Goal: Task Accomplishment & Management: Manage account settings

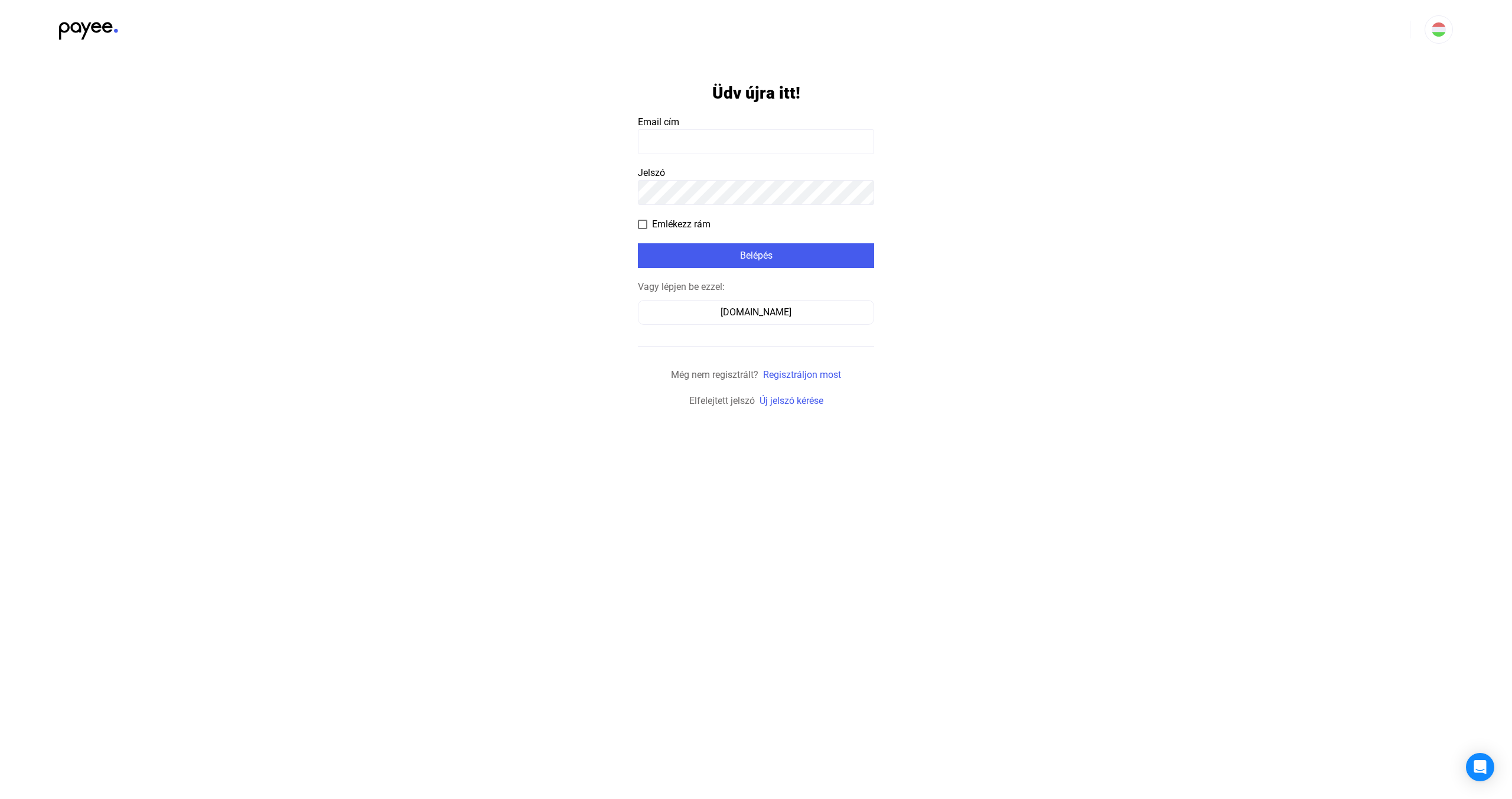
click at [754, 131] on input at bounding box center [756, 142] width 236 height 25
click at [796, 148] on input at bounding box center [756, 142] width 236 height 25
drag, startPoint x: 1204, startPoint y: 205, endPoint x: 1204, endPoint y: 185, distance: 20.0
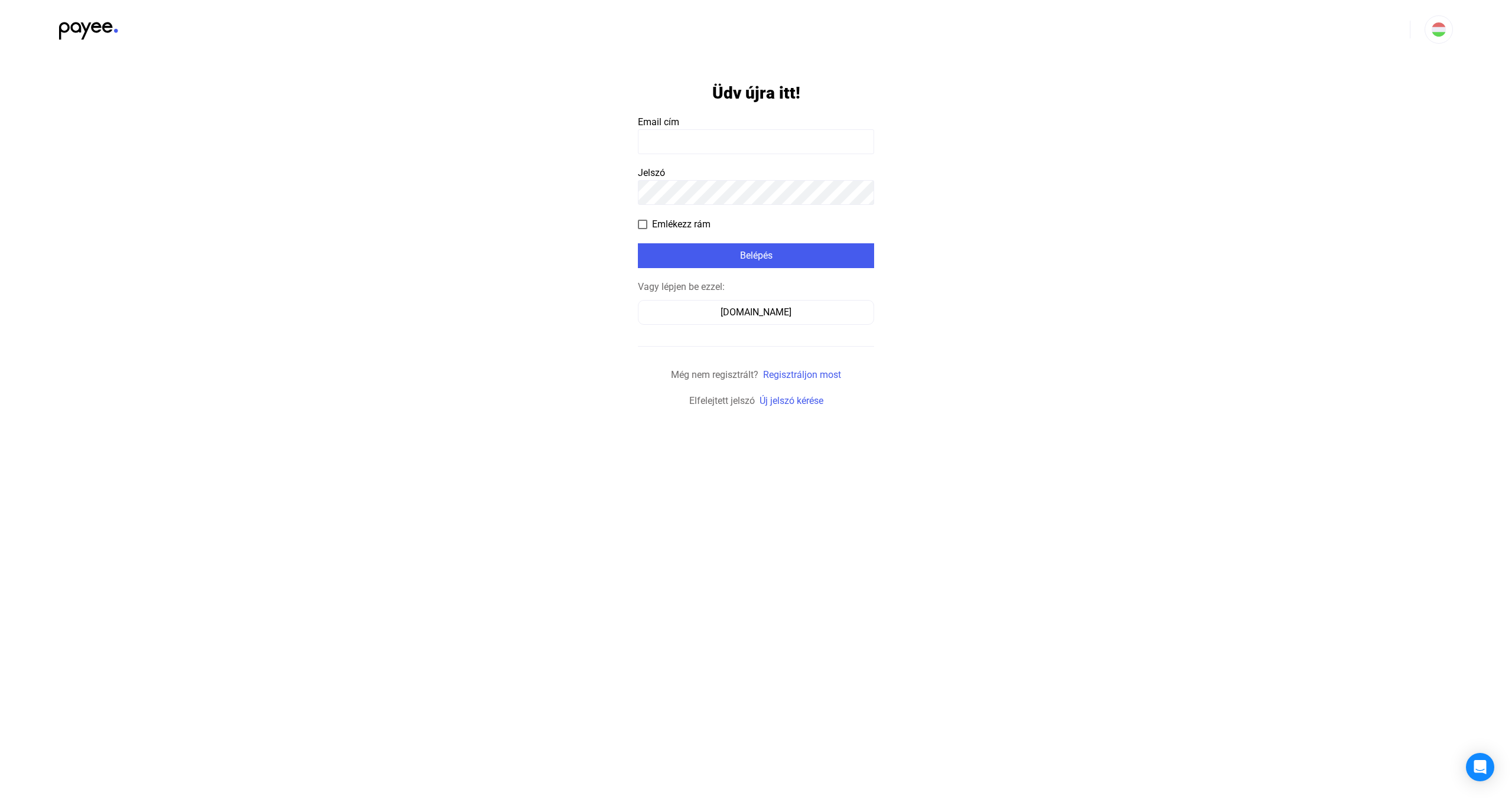
click at [1204, 205] on app-form-template "Üdv újra itt! Email cím Jelszó Emlékezz rám Belépés Vagy lépjen be ezzel: [DOMA…" at bounding box center [756, 234] width 1512 height 349
click at [728, 145] on input at bounding box center [756, 142] width 236 height 25
